Goal: Find specific page/section: Find specific page/section

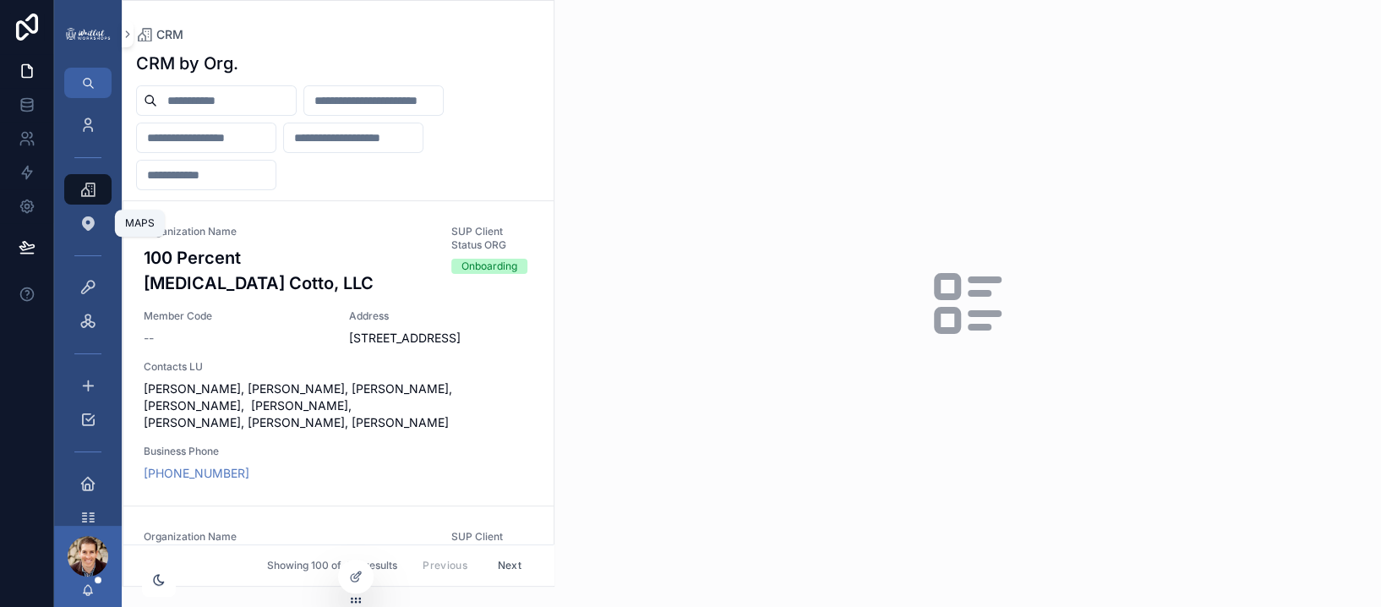
click at [90, 229] on icon "scrollable content" at bounding box center [87, 223] width 17 height 17
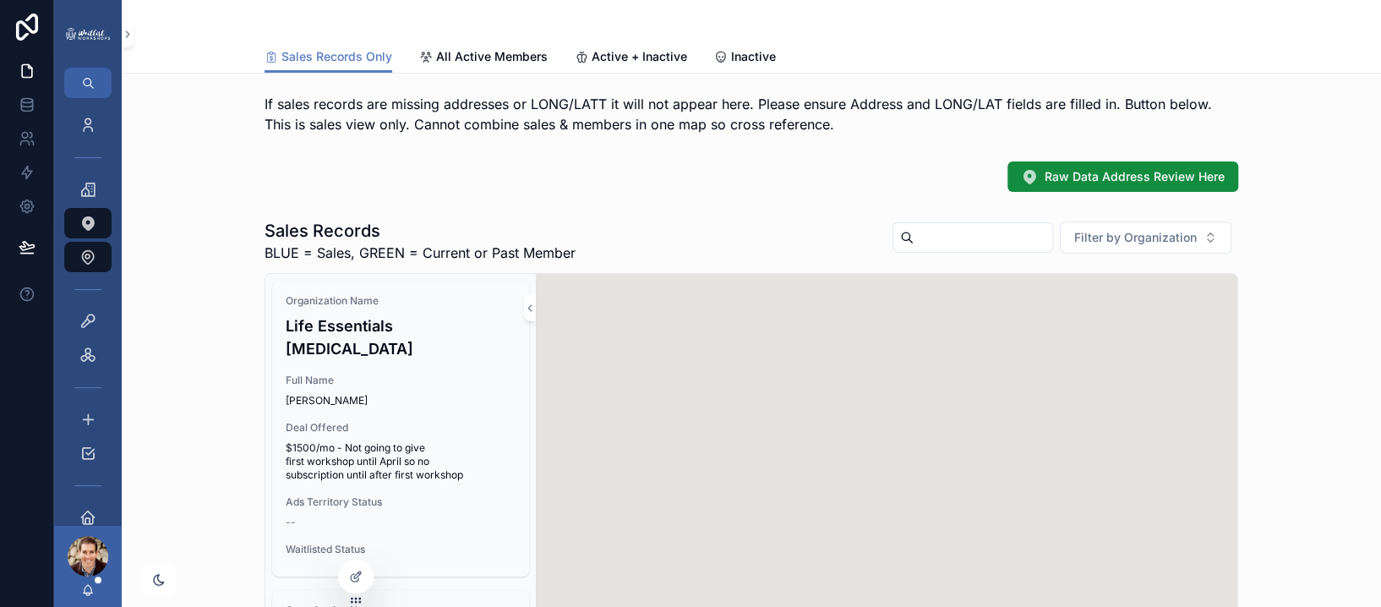
click at [511, 57] on span "All Active Members" at bounding box center [492, 56] width 112 height 17
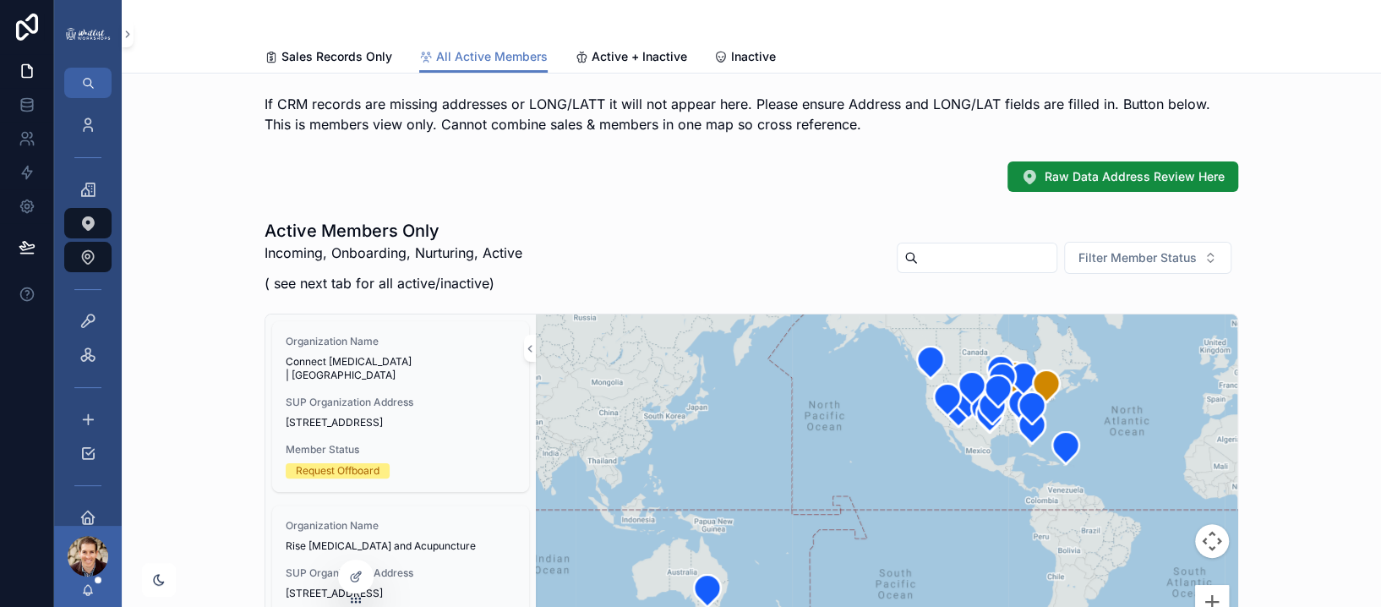
click at [1151, 262] on span "Filter Member Status" at bounding box center [1138, 257] width 118 height 17
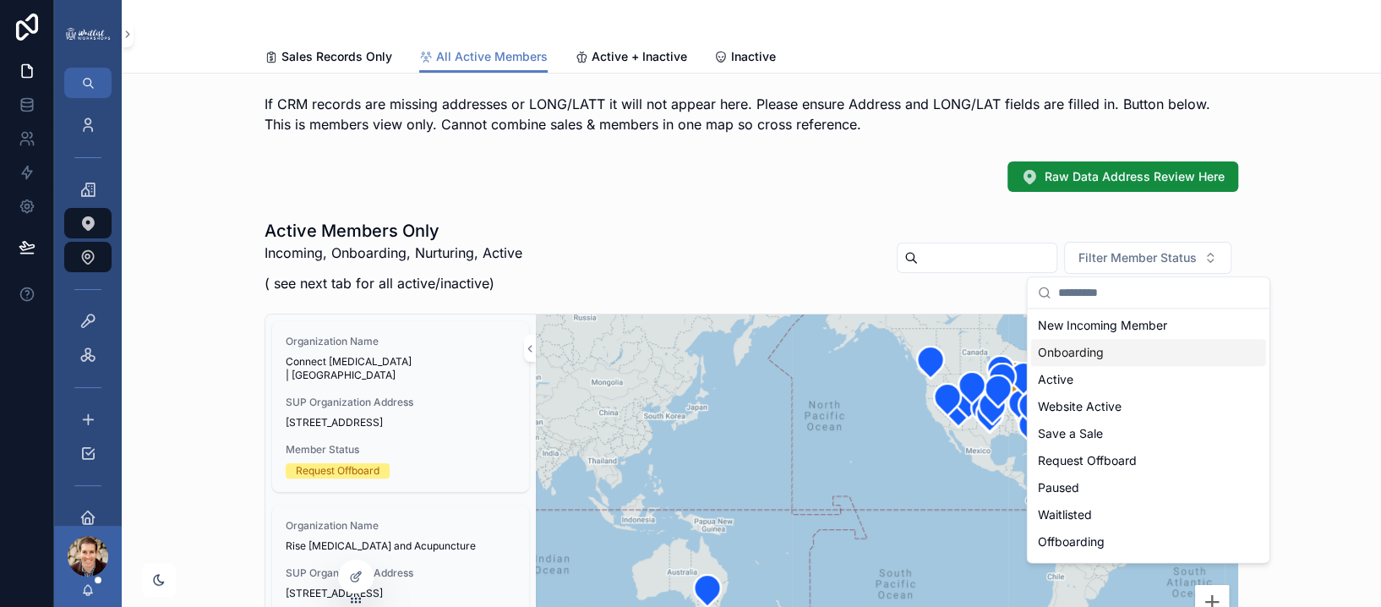
click at [1099, 348] on div "Onboarding" at bounding box center [1148, 352] width 235 height 27
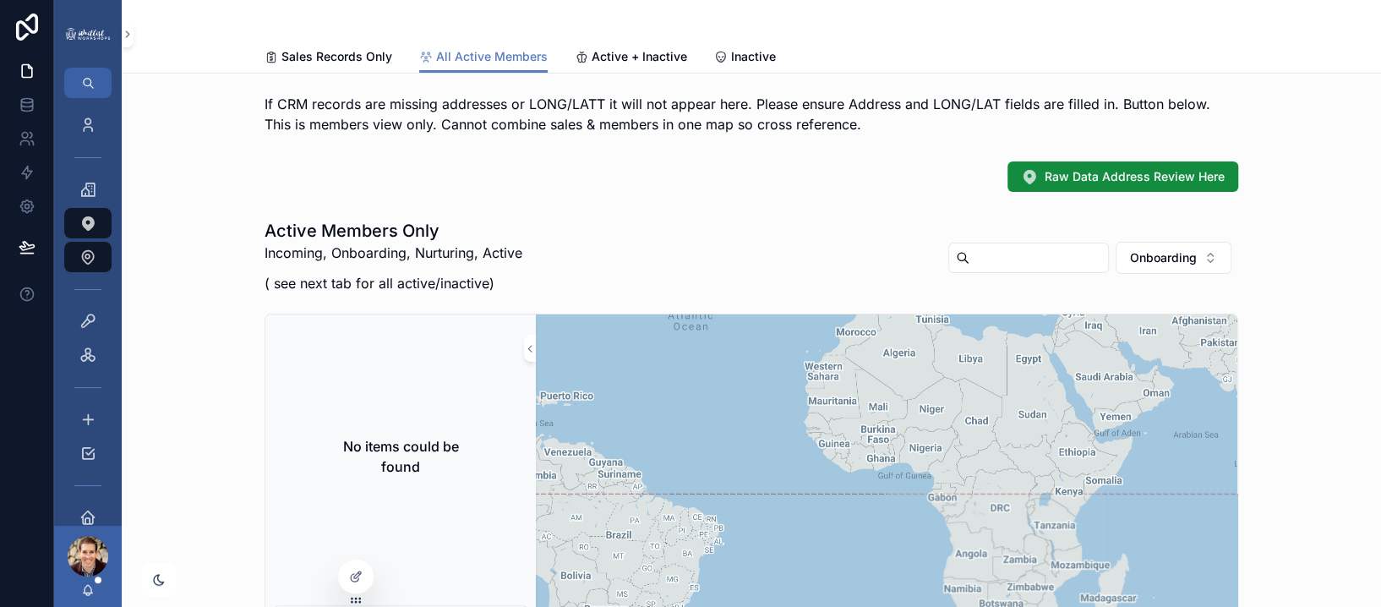
click at [1179, 260] on span "Onboarding" at bounding box center [1163, 257] width 67 height 17
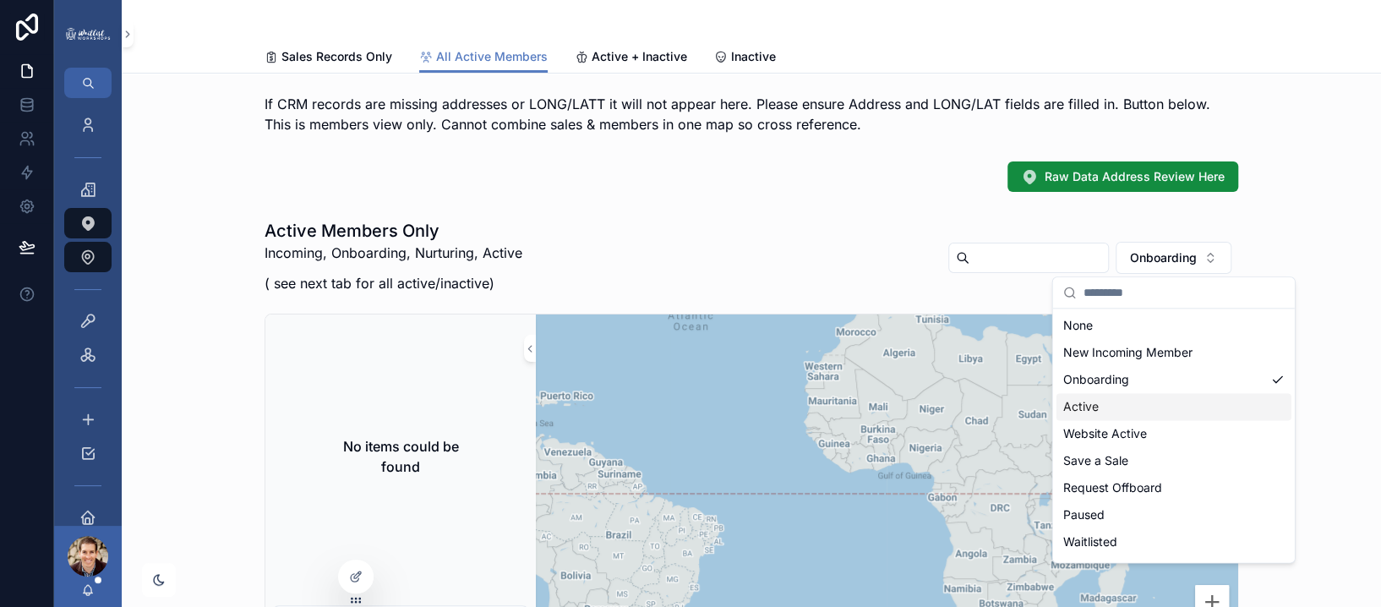
click at [1113, 407] on div "Active" at bounding box center [1174, 406] width 235 height 27
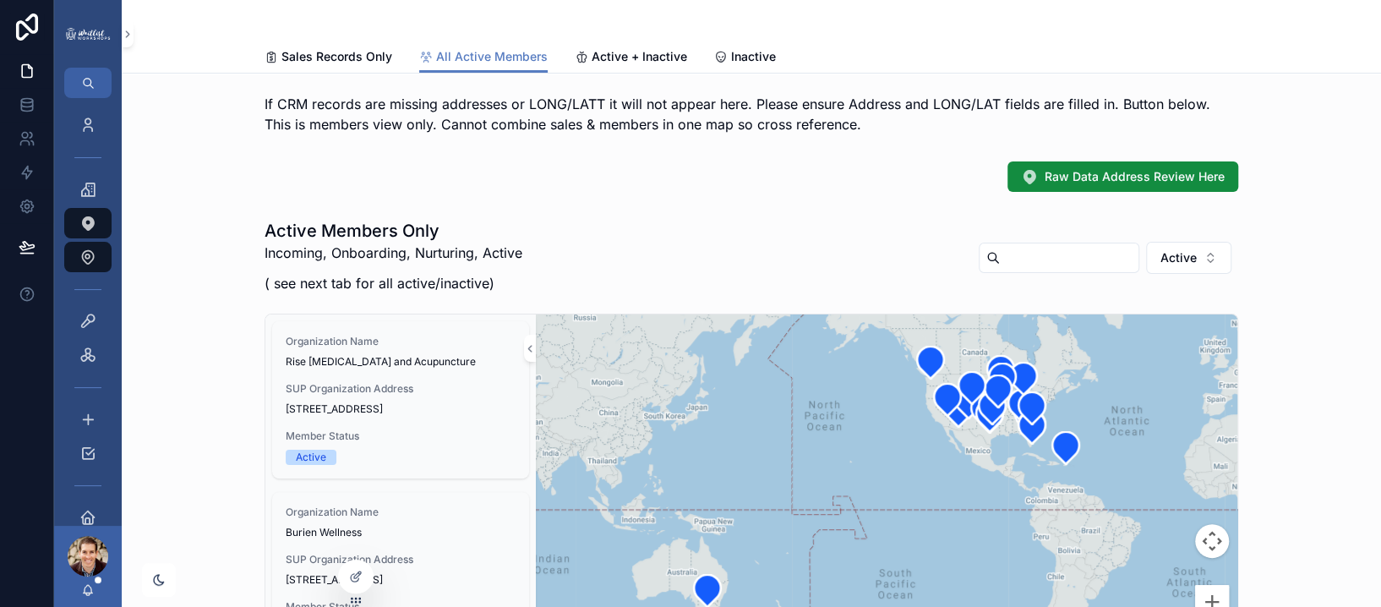
click at [1196, 256] on button "Active" at bounding box center [1188, 258] width 85 height 32
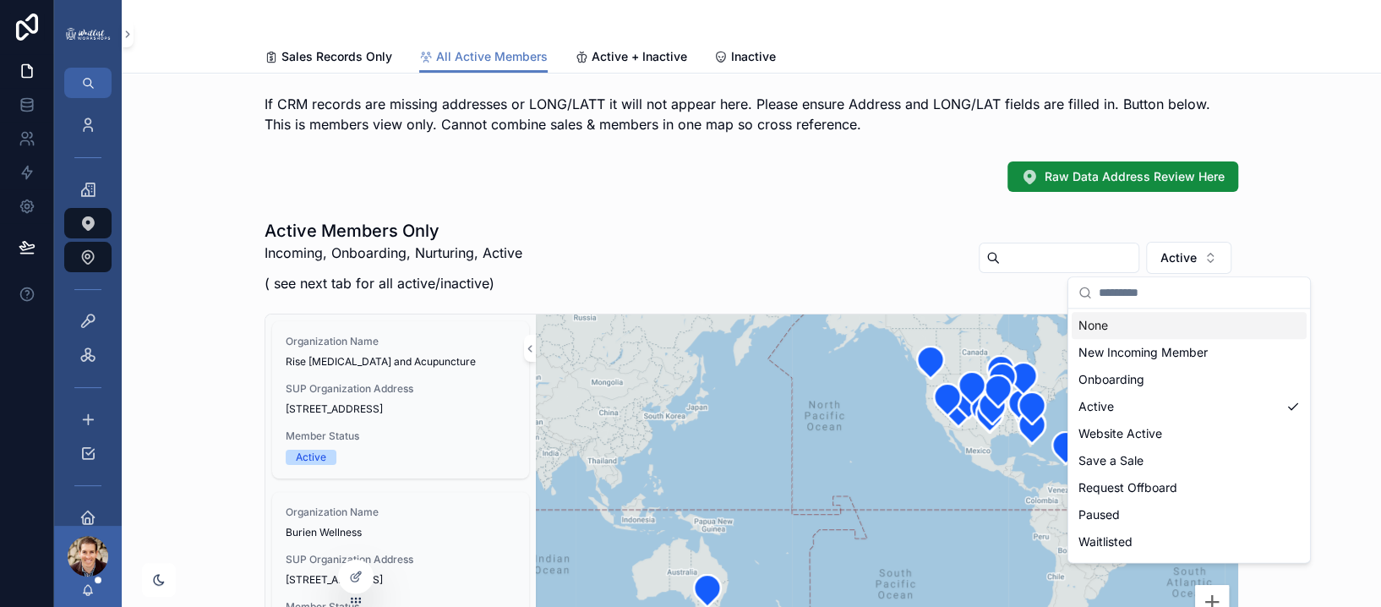
click at [1145, 347] on div "New Incoming Member" at bounding box center [1189, 352] width 235 height 27
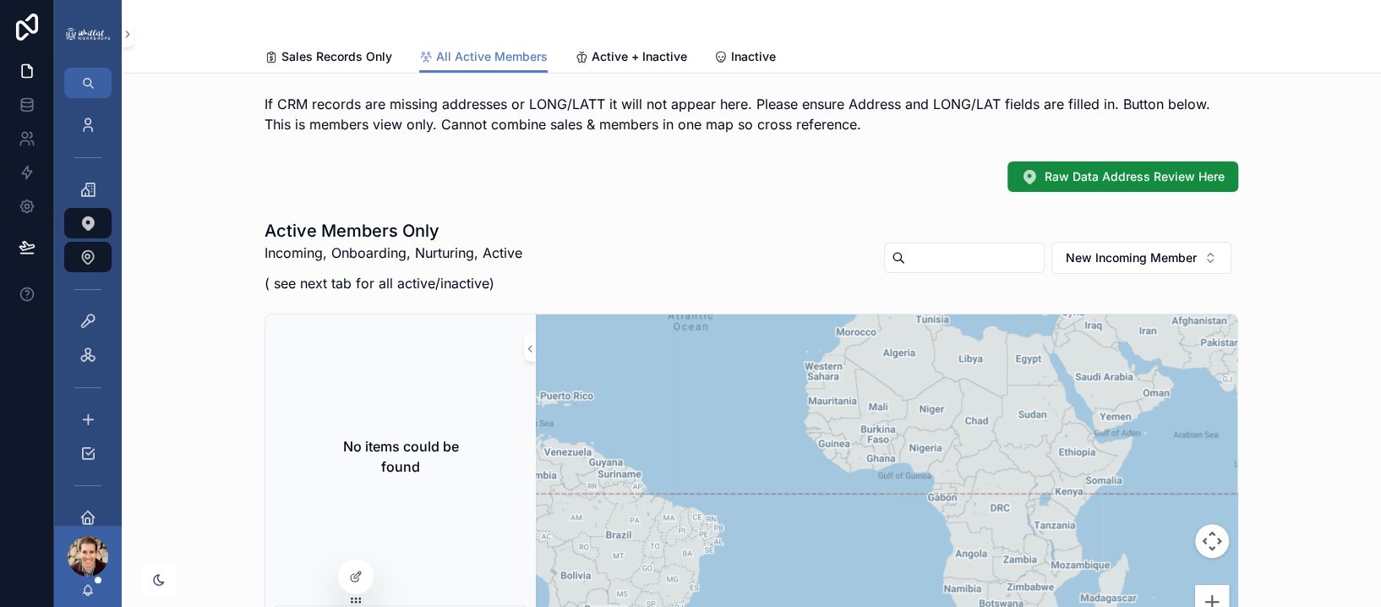
click at [1187, 261] on span "New Incoming Member" at bounding box center [1131, 257] width 131 height 17
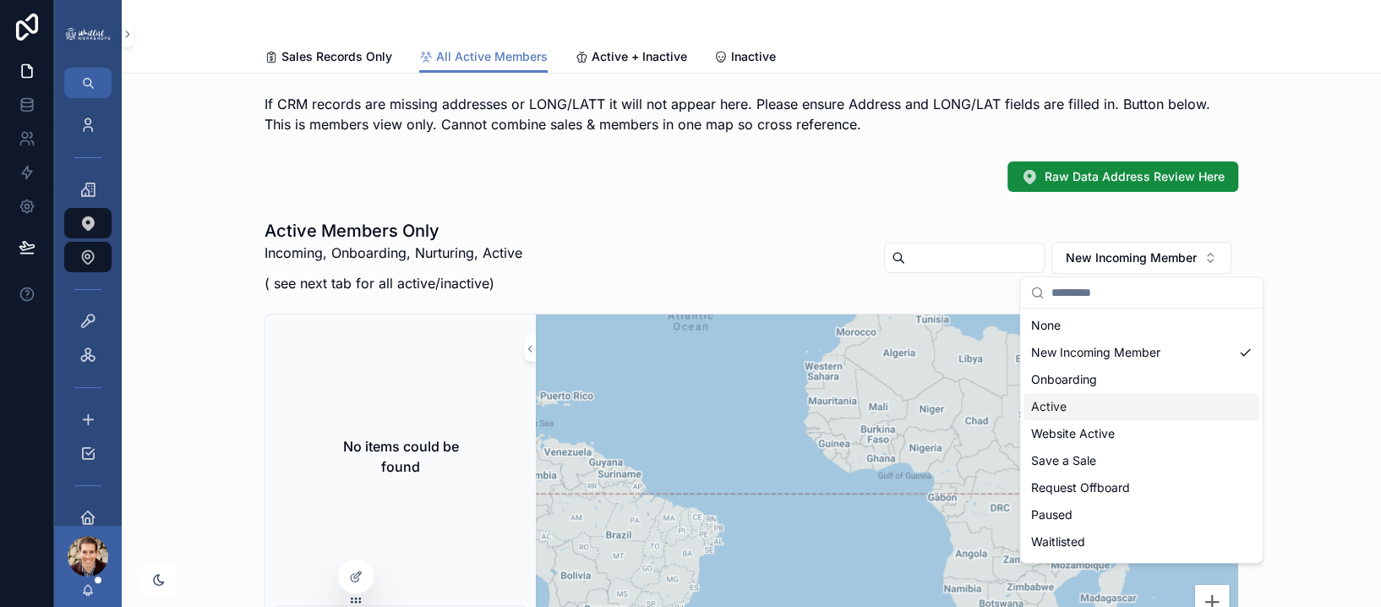
click at [1070, 402] on div "Active" at bounding box center [1141, 406] width 235 height 27
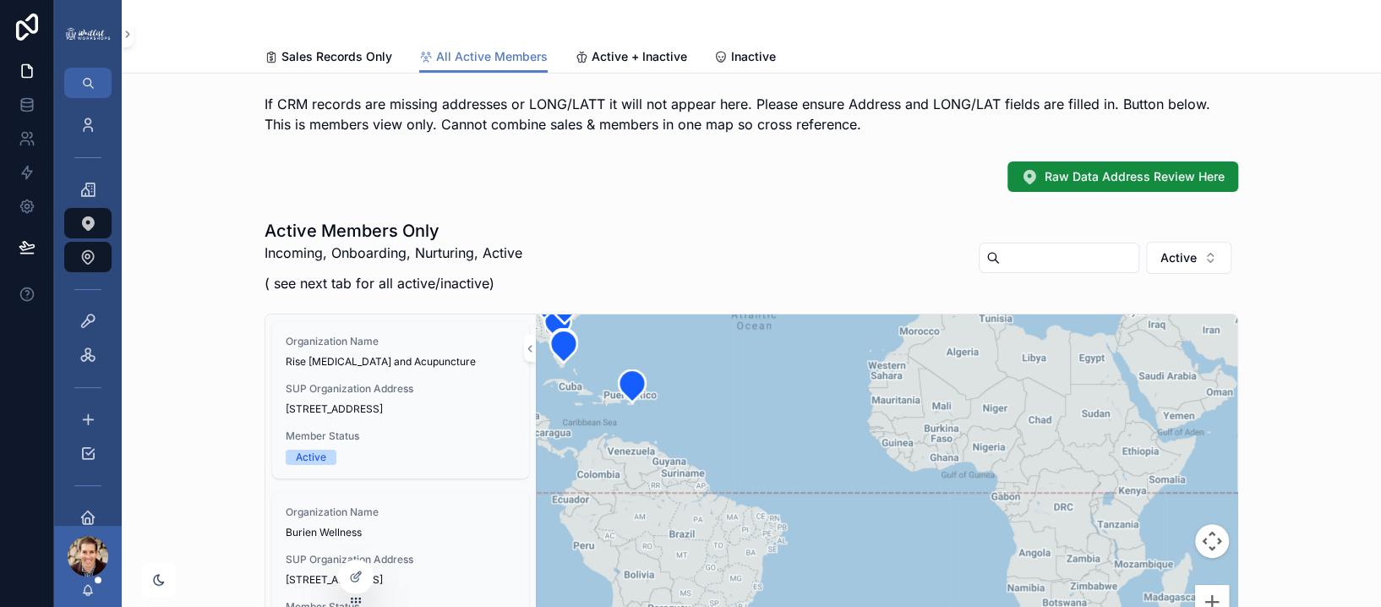
drag, startPoint x: 1117, startPoint y: 461, endPoint x: 1294, endPoint y: 460, distance: 177.5
click at [1285, 460] on div "Active Members Only Incoming, Onboarding, Nurturing, Active ( see next tab for …" at bounding box center [751, 446] width 1233 height 469
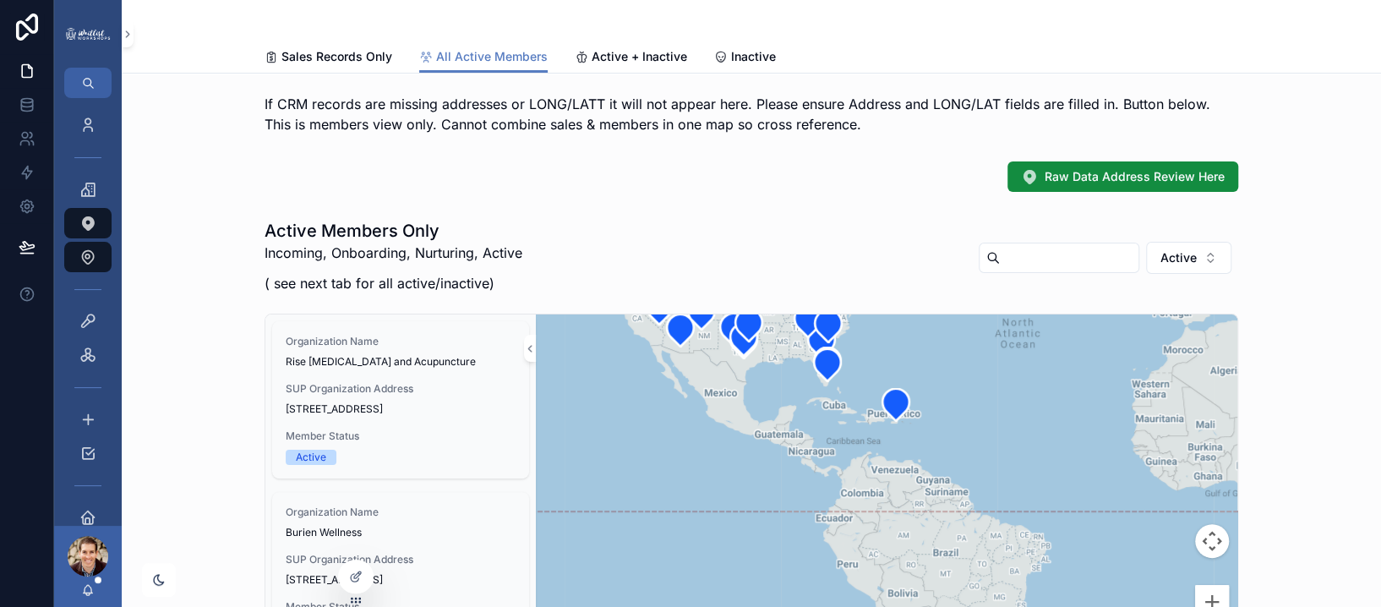
drag, startPoint x: 896, startPoint y: 456, endPoint x: 1019, endPoint y: 521, distance: 139.5
click at [1019, 521] on div "scrollable content" at bounding box center [887, 493] width 702 height 359
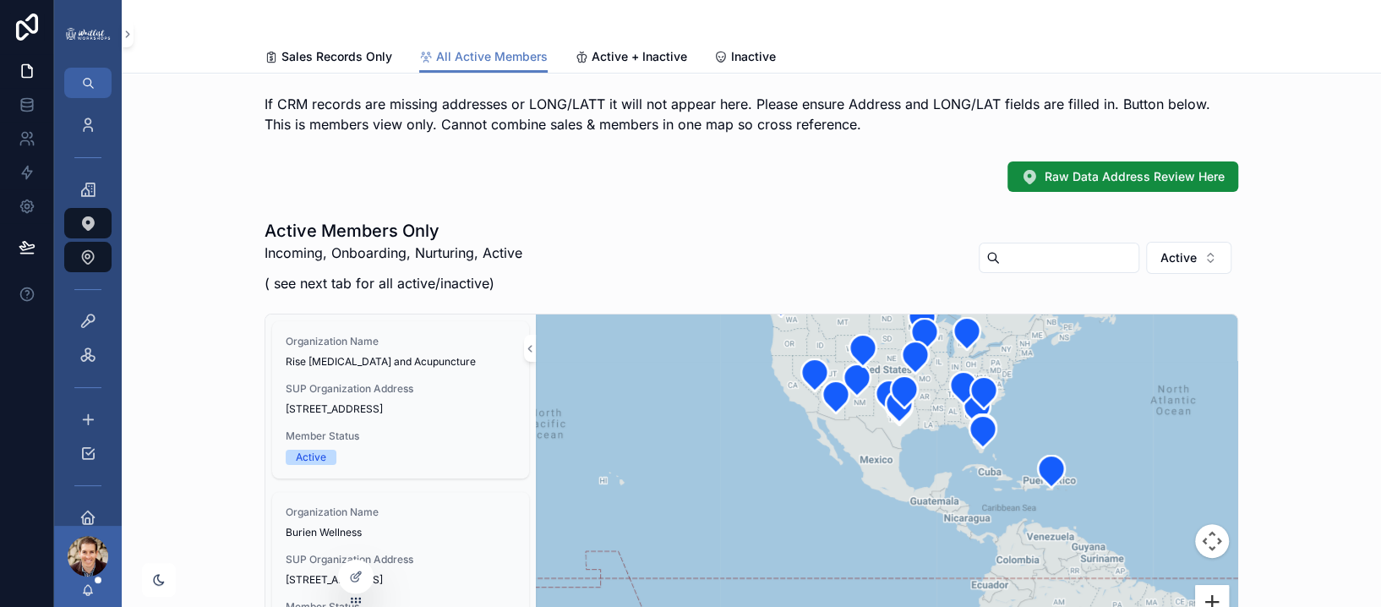
click at [1213, 597] on button "Zoom in" at bounding box center [1212, 602] width 34 height 34
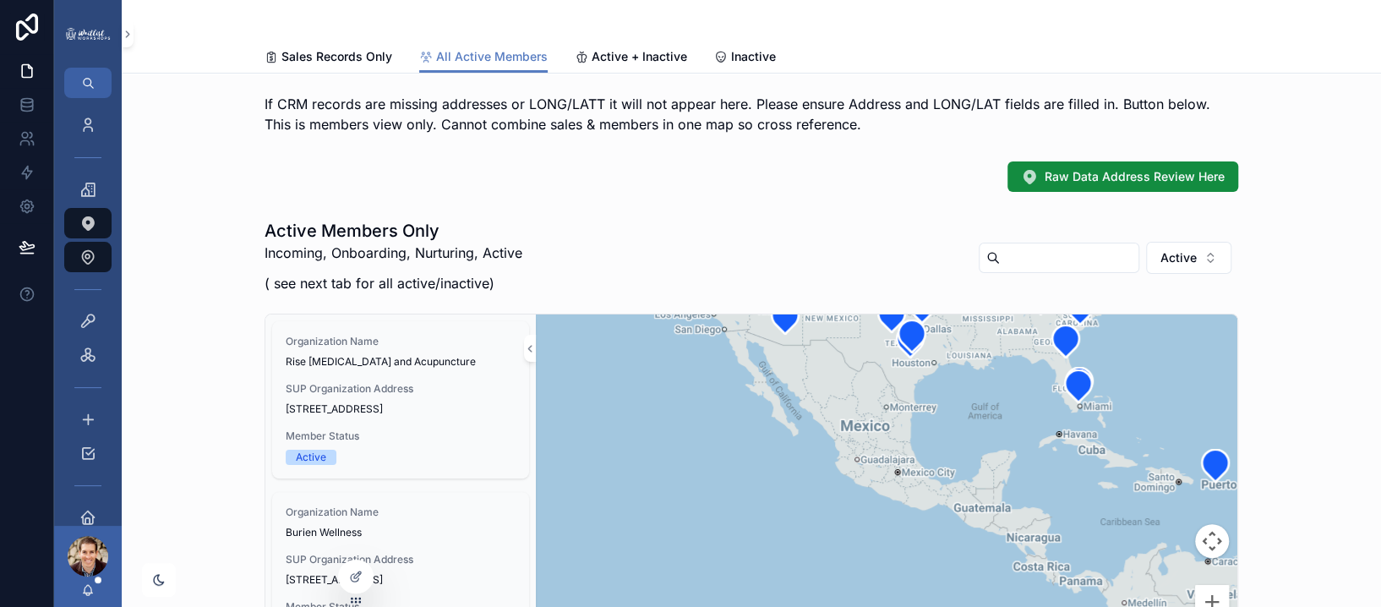
drag, startPoint x: 1003, startPoint y: 463, endPoint x: 1003, endPoint y: 559, distance: 95.5
click at [1003, 558] on div "scrollable content" at bounding box center [887, 493] width 702 height 359
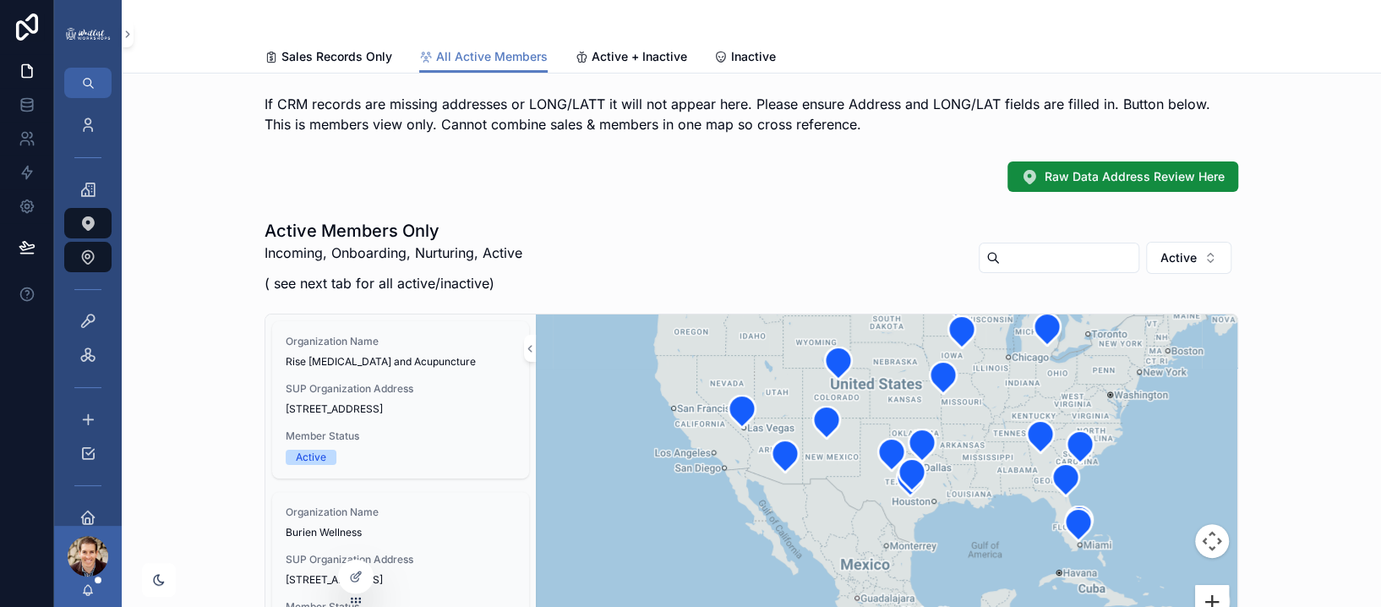
click at [1208, 594] on button "Zoom in" at bounding box center [1212, 602] width 34 height 34
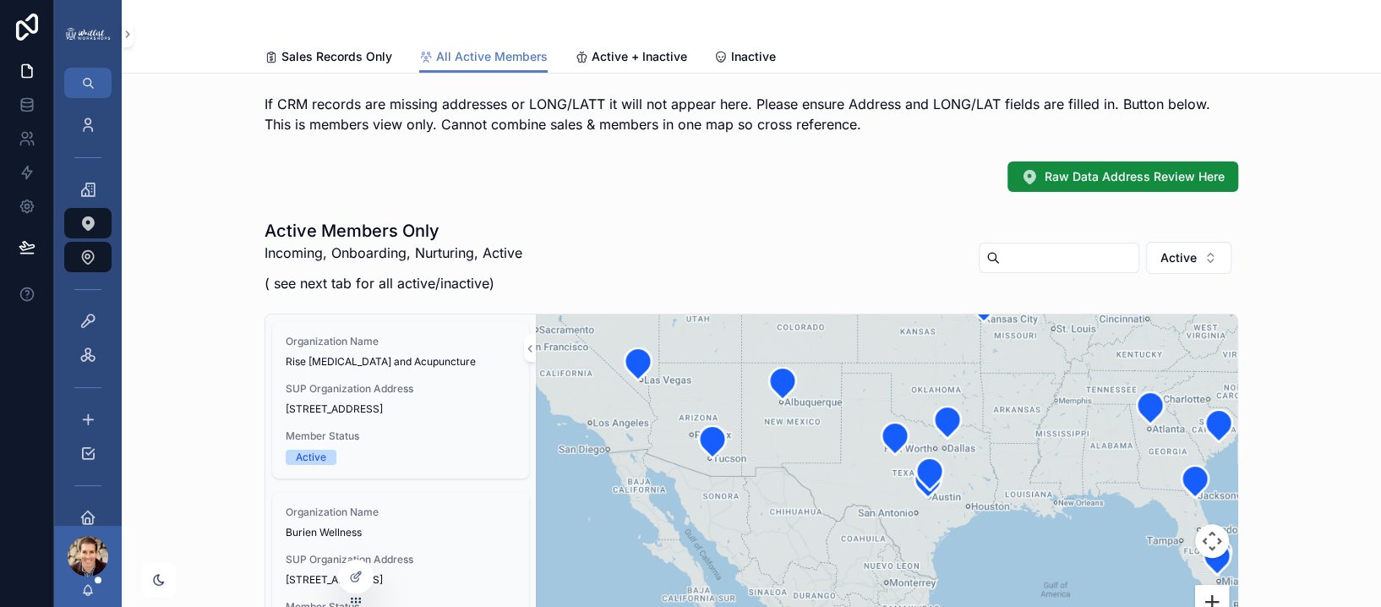
click at [1208, 594] on button "Zoom in" at bounding box center [1212, 602] width 34 height 34
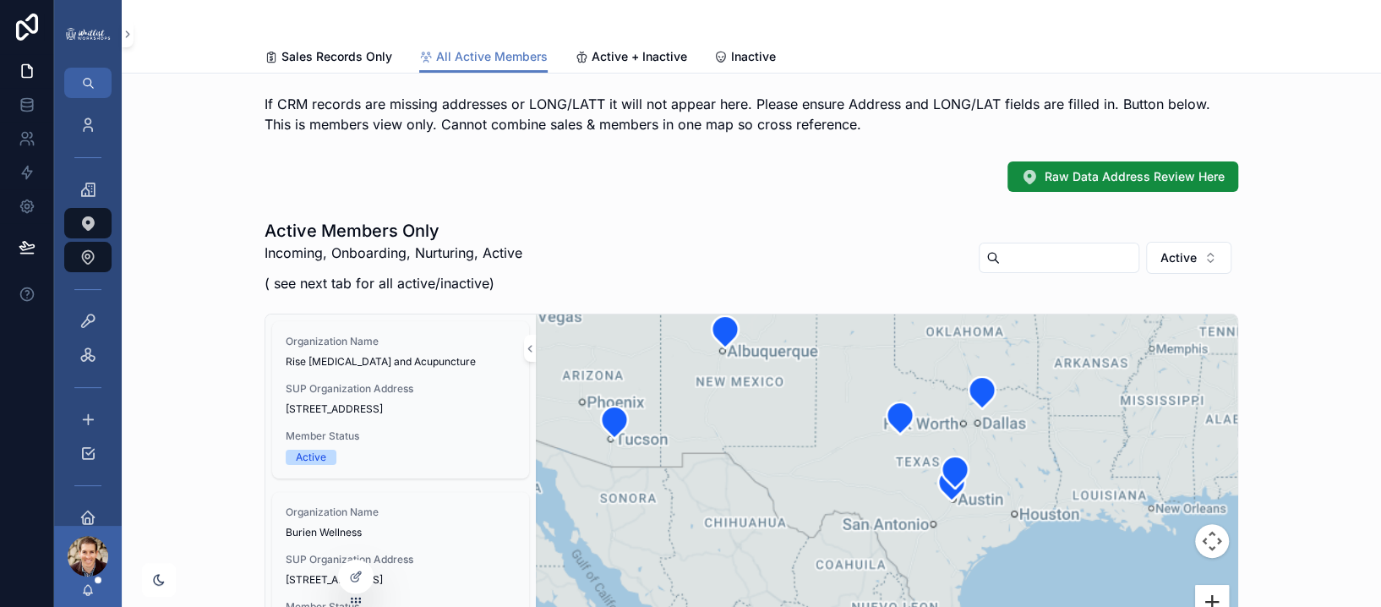
click at [1208, 594] on button "Zoom in" at bounding box center [1212, 602] width 34 height 34
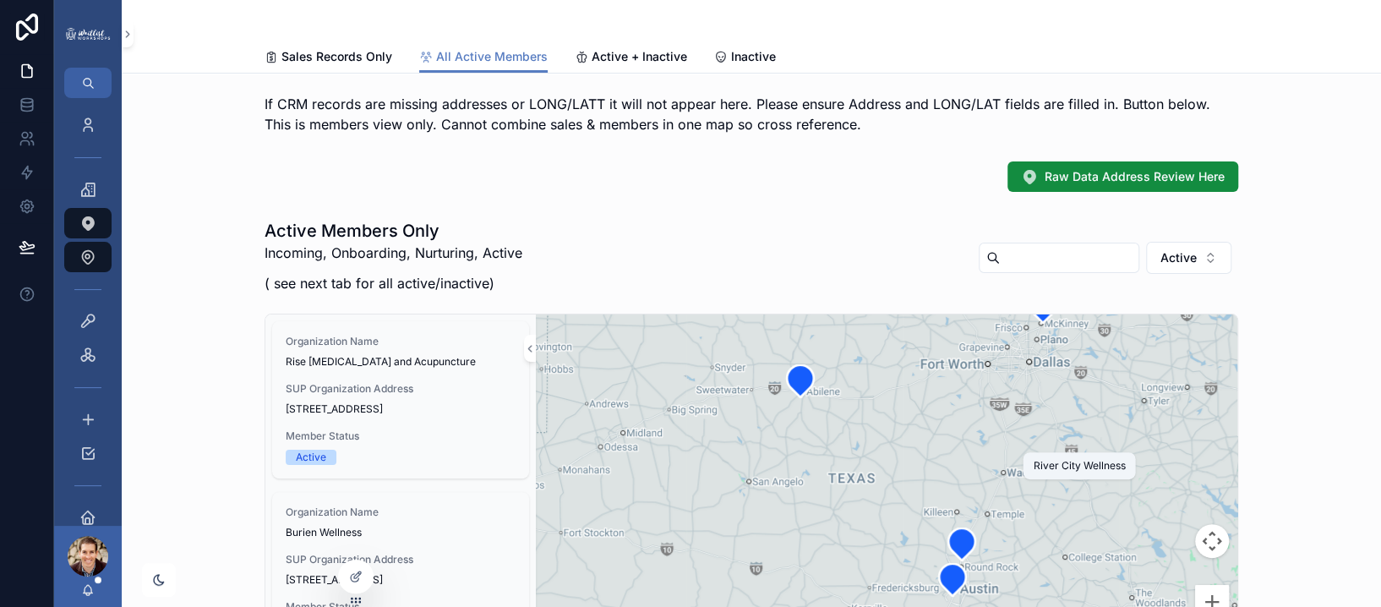
drag, startPoint x: 1089, startPoint y: 498, endPoint x: 948, endPoint y: 595, distance: 171.4
click at [948, 595] on icon "scrollable content" at bounding box center [952, 580] width 27 height 32
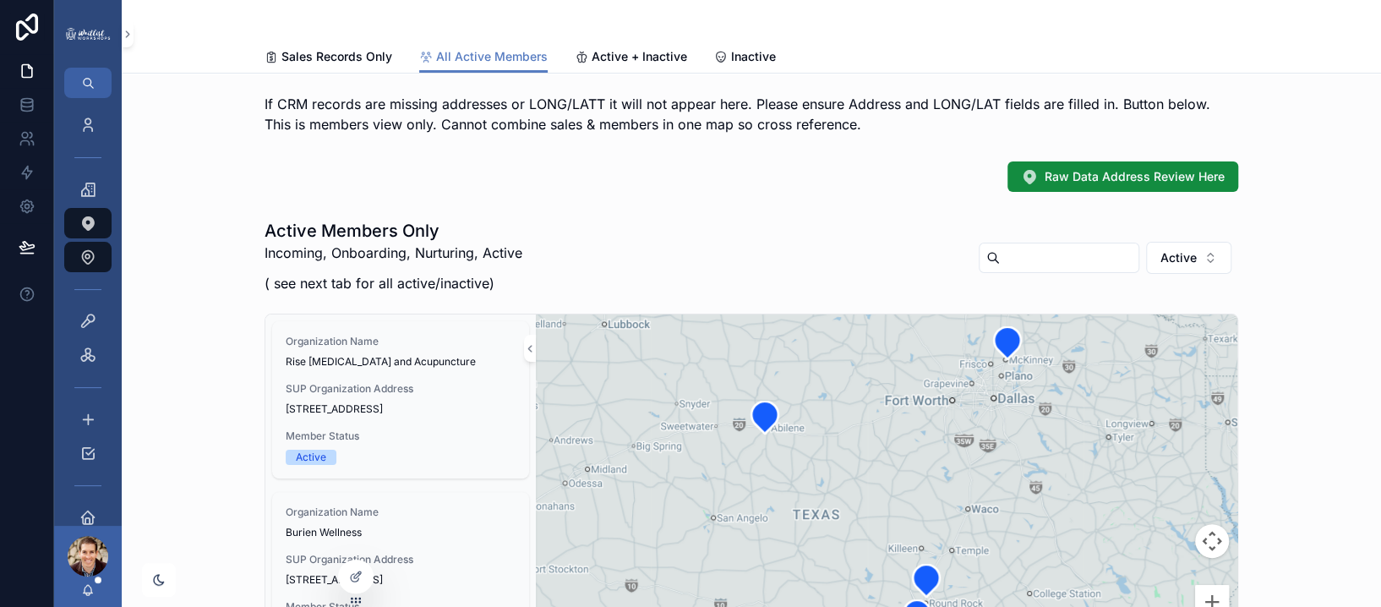
drag, startPoint x: 1134, startPoint y: 471, endPoint x: 1051, endPoint y: 526, distance: 100.1
click at [1052, 526] on div "scrollable content" at bounding box center [887, 493] width 702 height 359
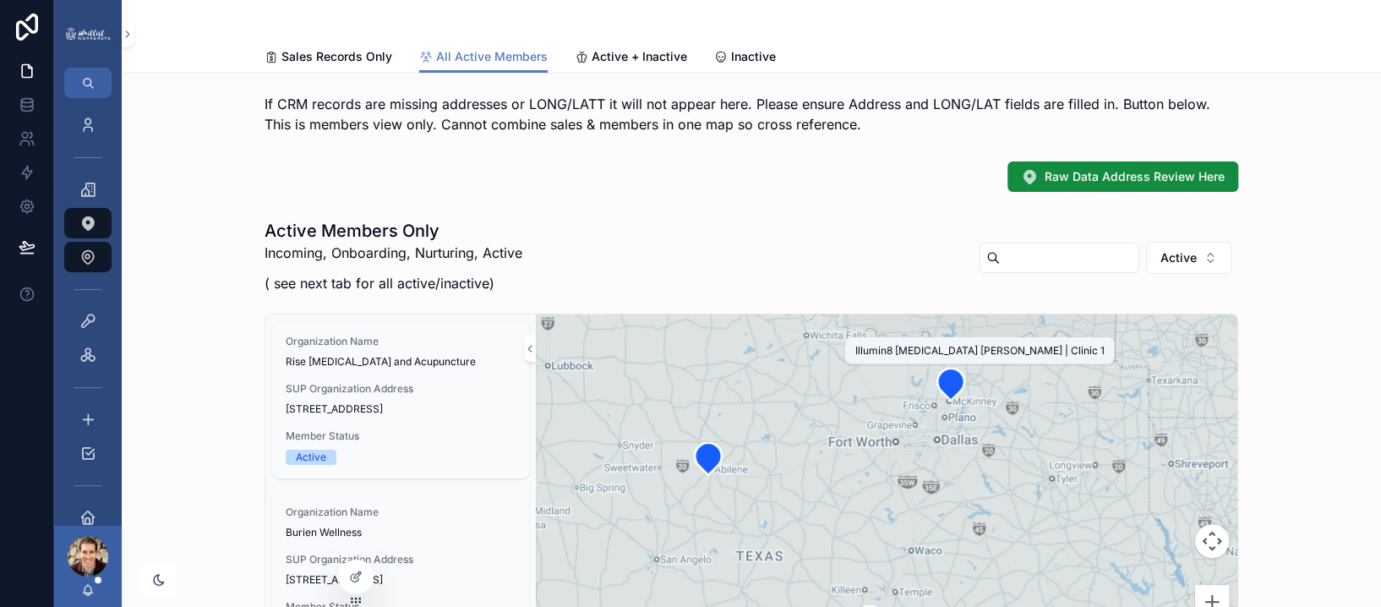
click at [954, 391] on icon "scrollable content" at bounding box center [950, 384] width 27 height 32
click at [1286, 234] on div "Active Members Only Incoming, Onboarding, Nurturing, Active ( see next tab for …" at bounding box center [751, 446] width 1233 height 469
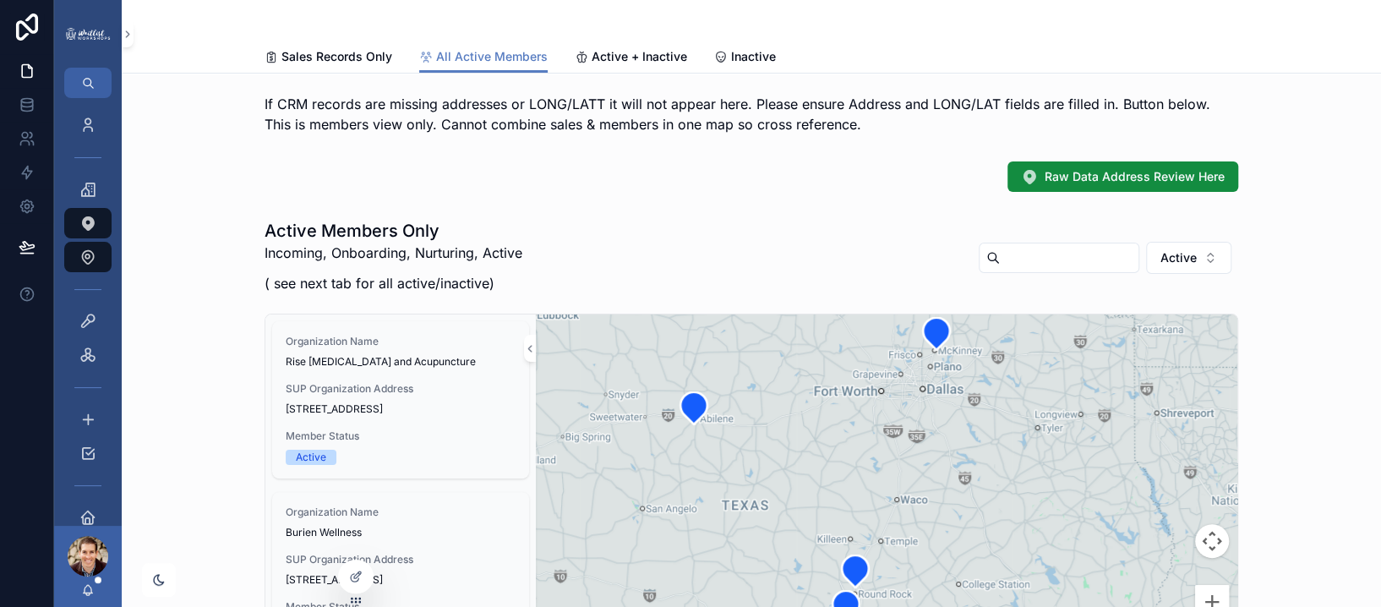
drag, startPoint x: 1022, startPoint y: 516, endPoint x: 1010, endPoint y: 455, distance: 62.0
click at [1010, 455] on div "scrollable content" at bounding box center [887, 493] width 702 height 359
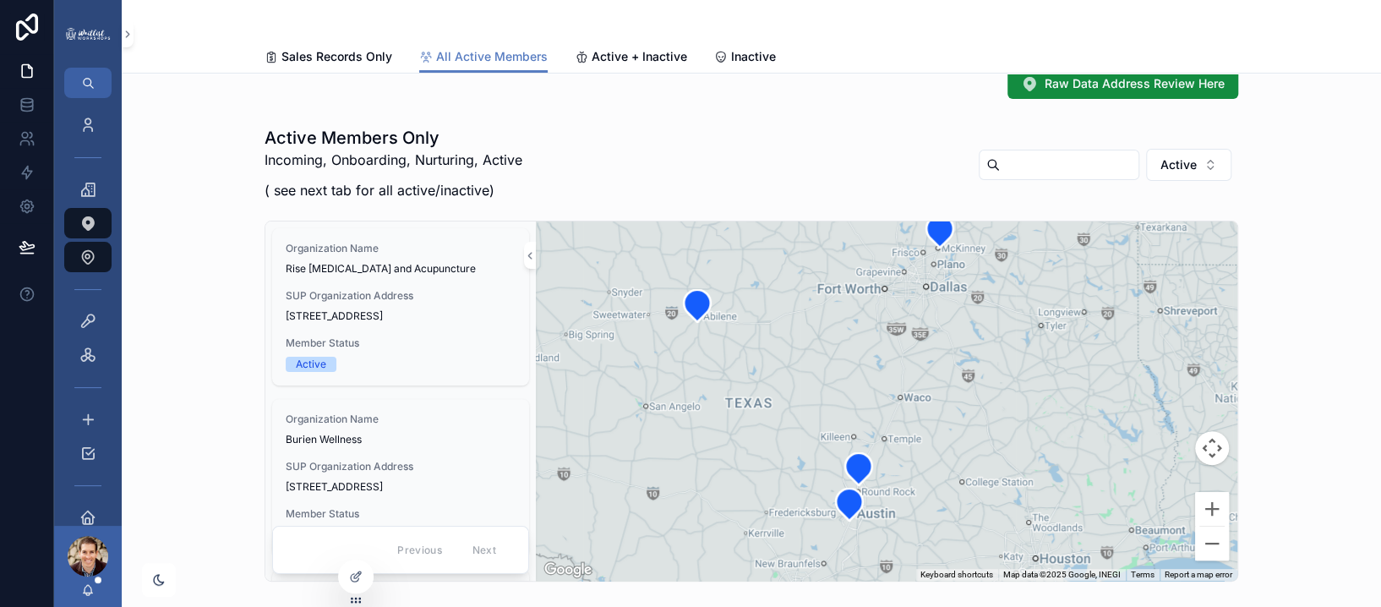
scroll to position [137, 0]
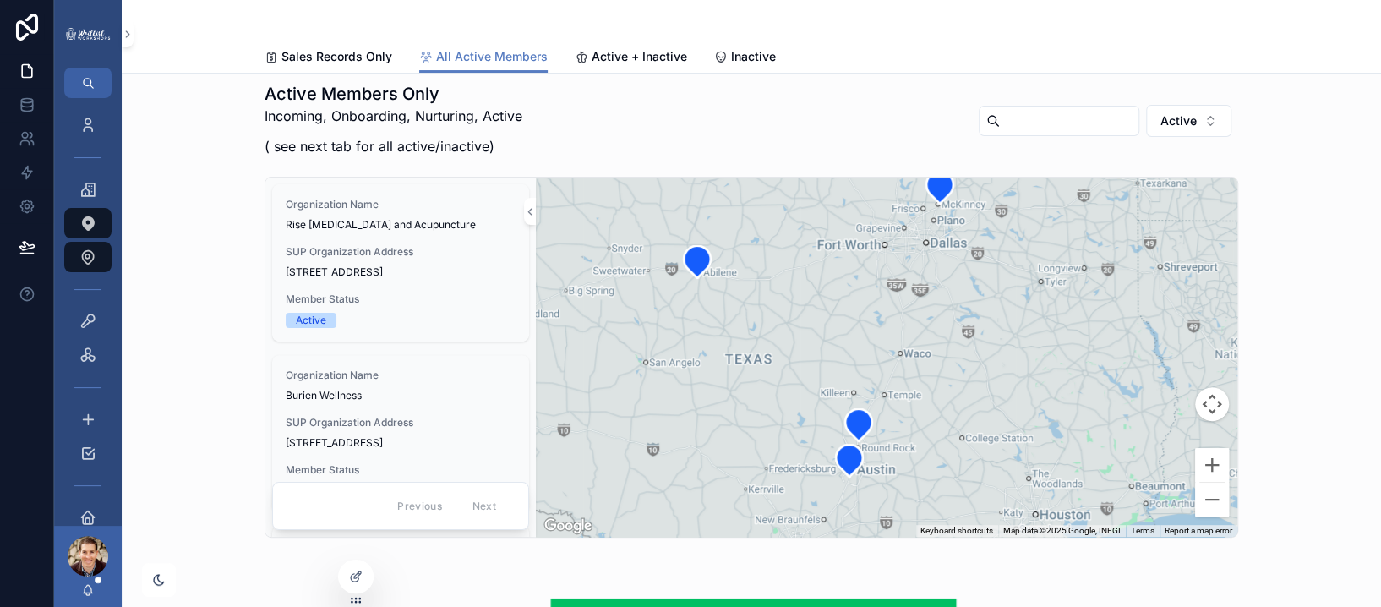
click at [1200, 118] on button "Active" at bounding box center [1188, 121] width 85 height 32
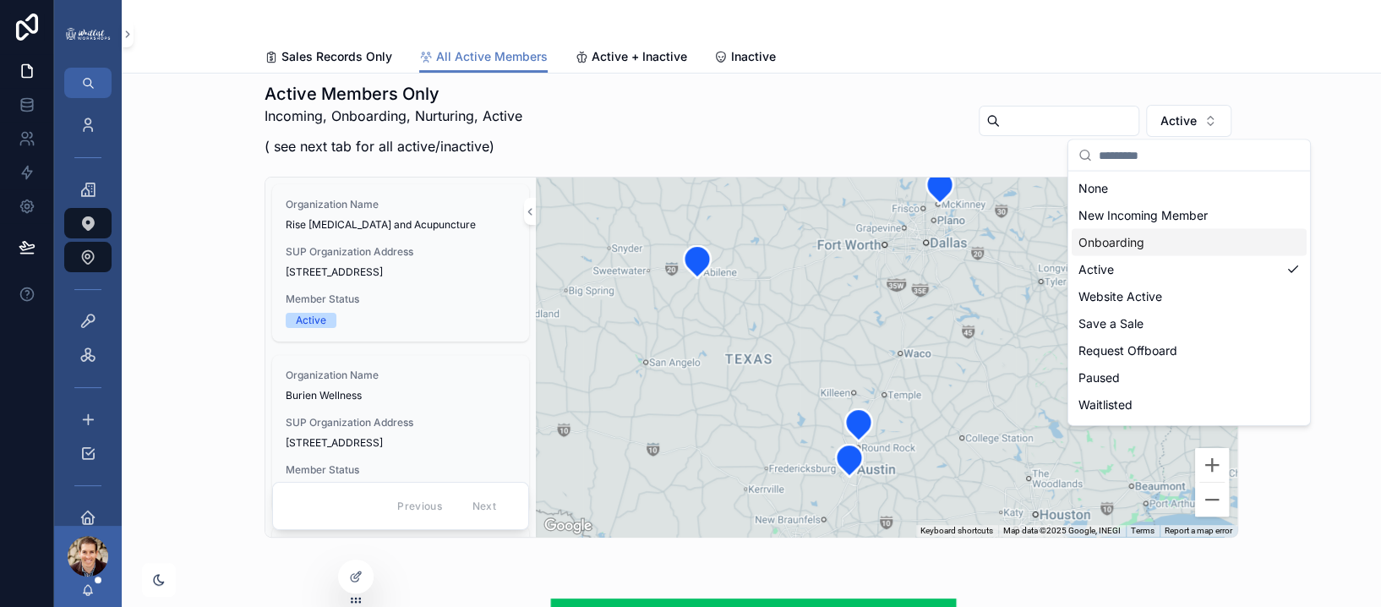
click at [1129, 232] on div "Onboarding" at bounding box center [1189, 242] width 235 height 27
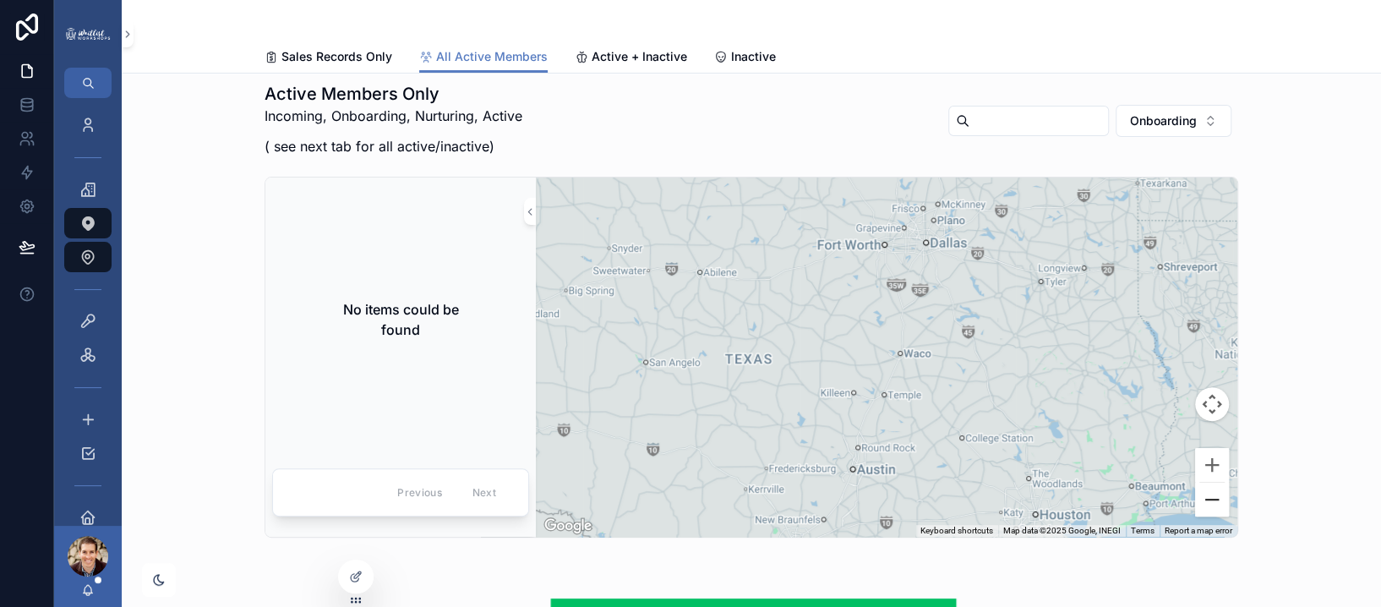
click at [1207, 497] on button "Zoom out" at bounding box center [1212, 500] width 34 height 34
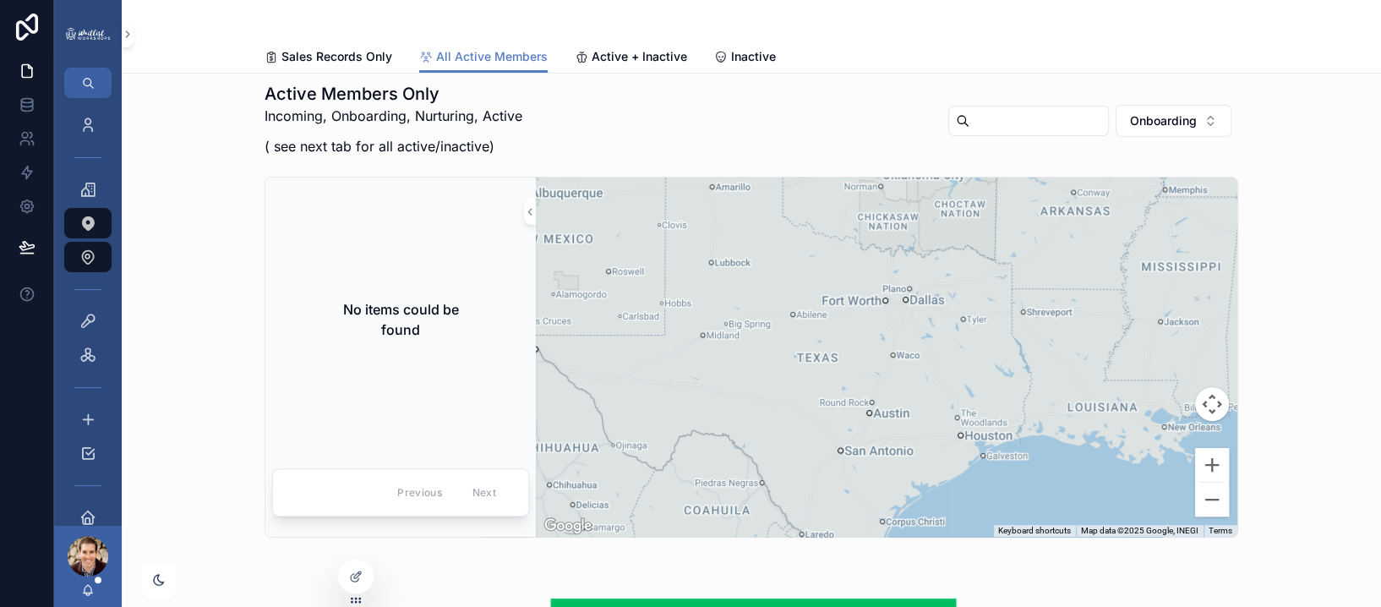
click at [1183, 118] on span "Onboarding" at bounding box center [1163, 120] width 67 height 17
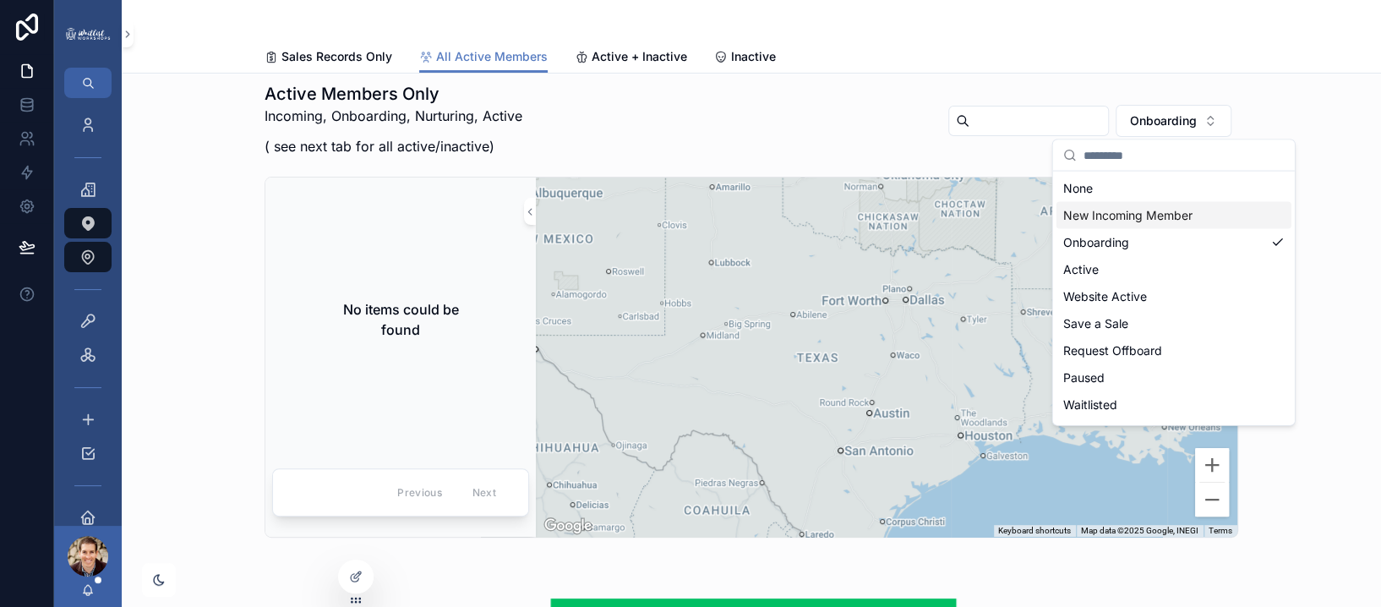
click at [1118, 216] on div "New Incoming Member" at bounding box center [1174, 215] width 235 height 27
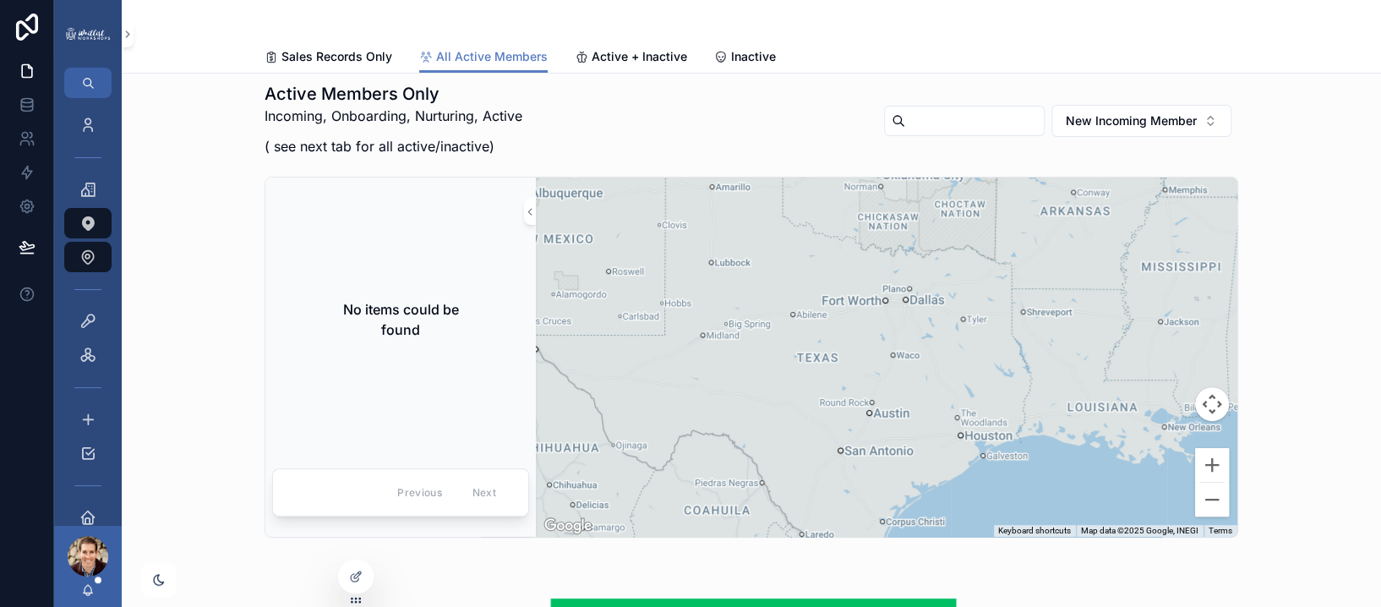
click at [1197, 106] on button "New Incoming Member" at bounding box center [1142, 121] width 180 height 32
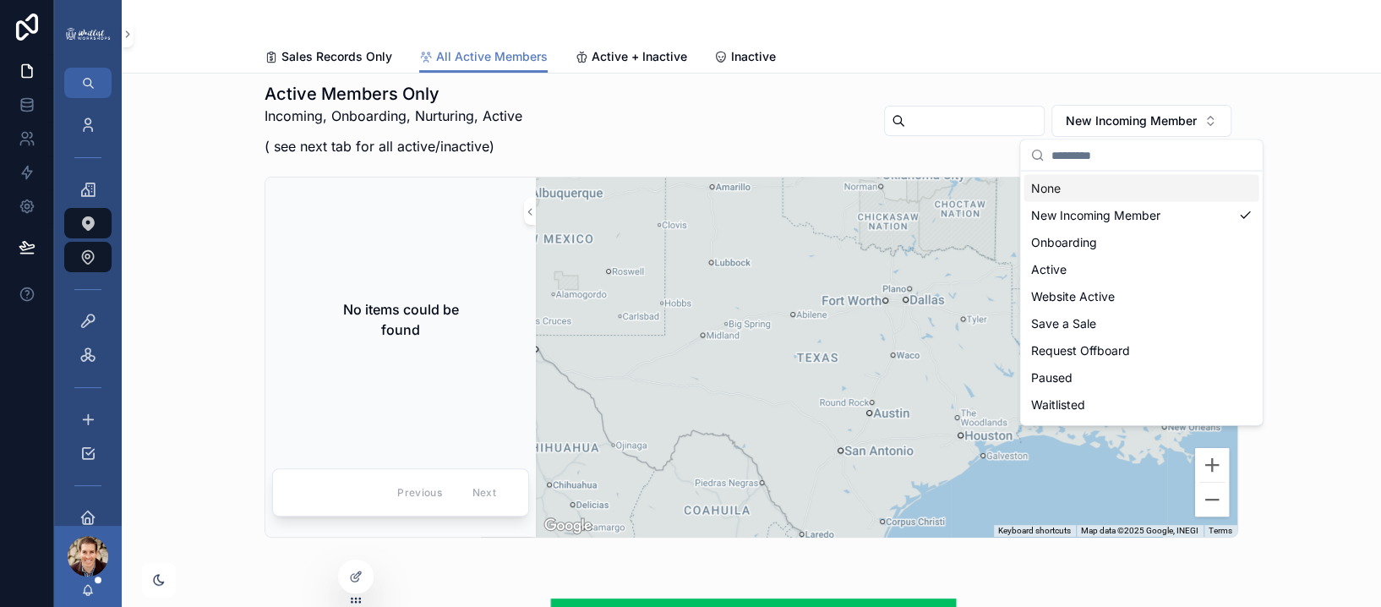
click at [1287, 129] on div "Active Members Only Incoming, Onboarding, Nurturing, Active ( see next tab for …" at bounding box center [751, 309] width 1233 height 469
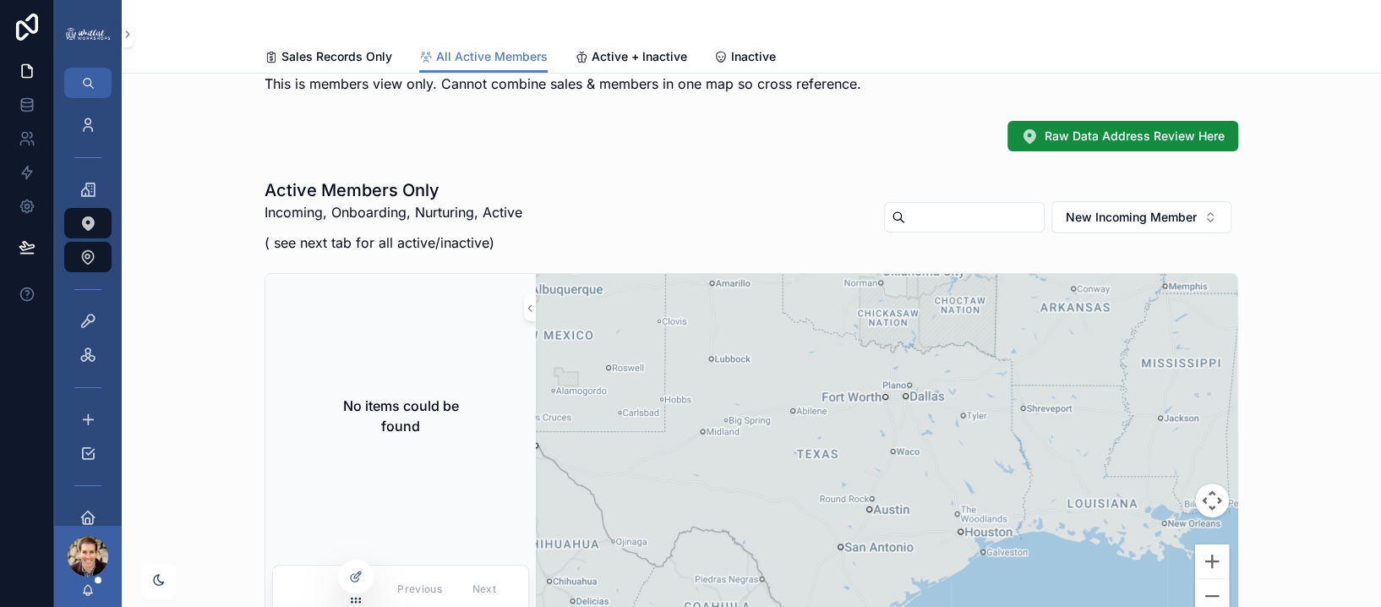
scroll to position [31, 0]
